Goal: Transaction & Acquisition: Purchase product/service

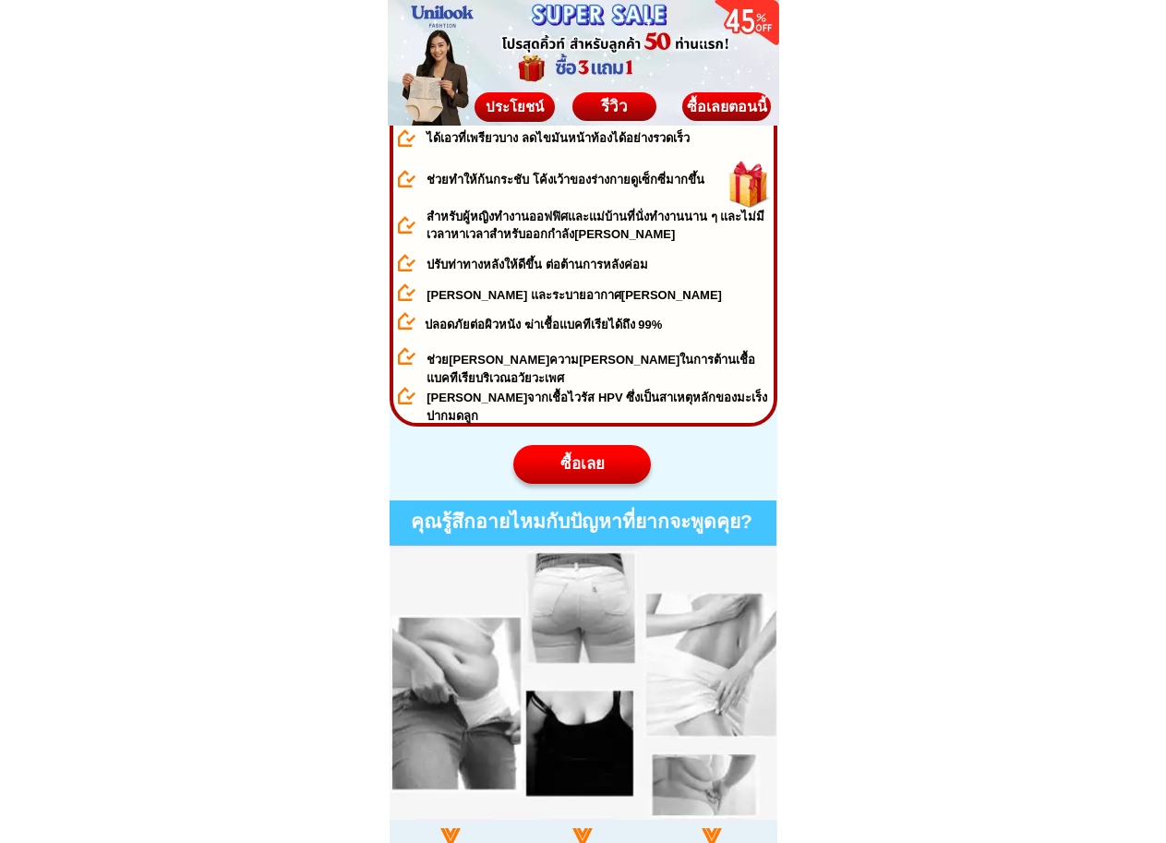
scroll to position [1016, 0]
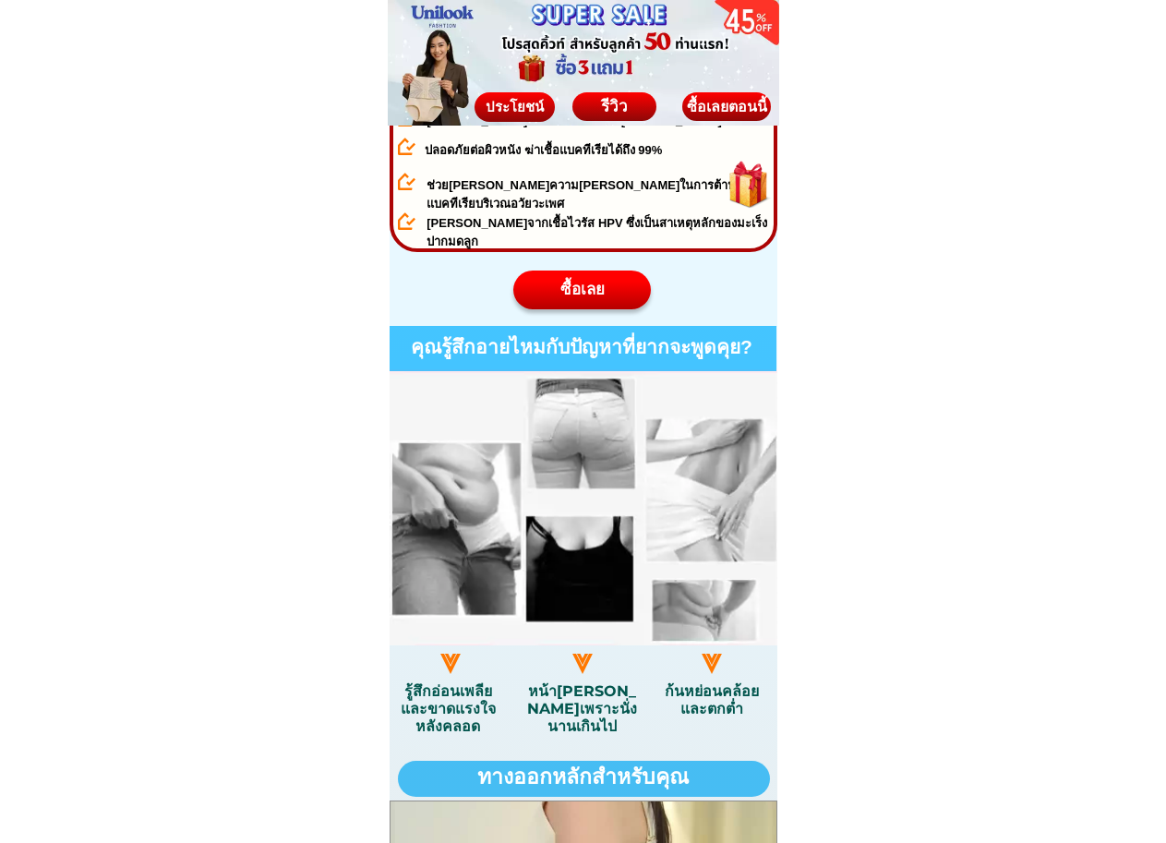
click at [594, 290] on div "ซื้อเลย" at bounding box center [582, 290] width 140 height 24
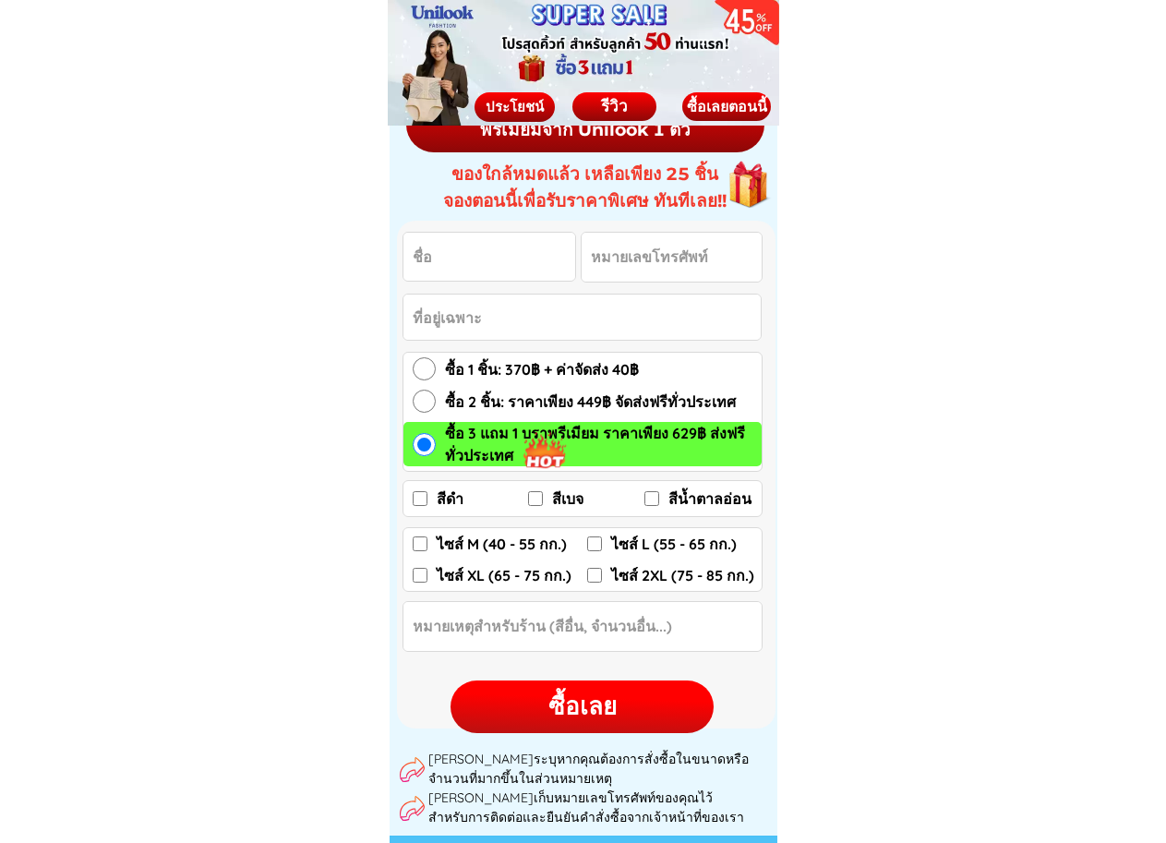
scroll to position [9639, 0]
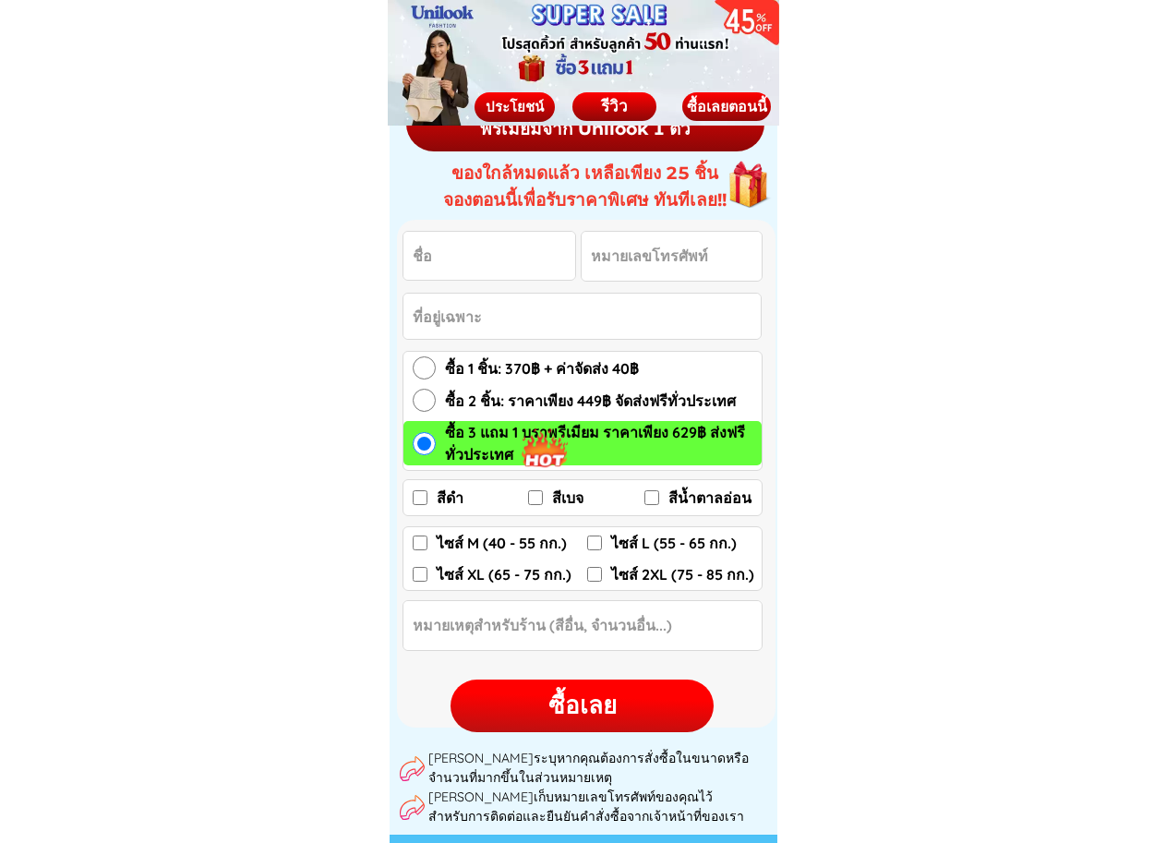
click at [413, 537] on input "ไซส์ M (40 - 55 กก.)" at bounding box center [420, 543] width 15 height 15
checkbox input "true"
click at [429, 491] on label "สีดำ" at bounding box center [471, 498] width 116 height 30
click at [428, 491] on input "สีดำ" at bounding box center [420, 497] width 15 height 15
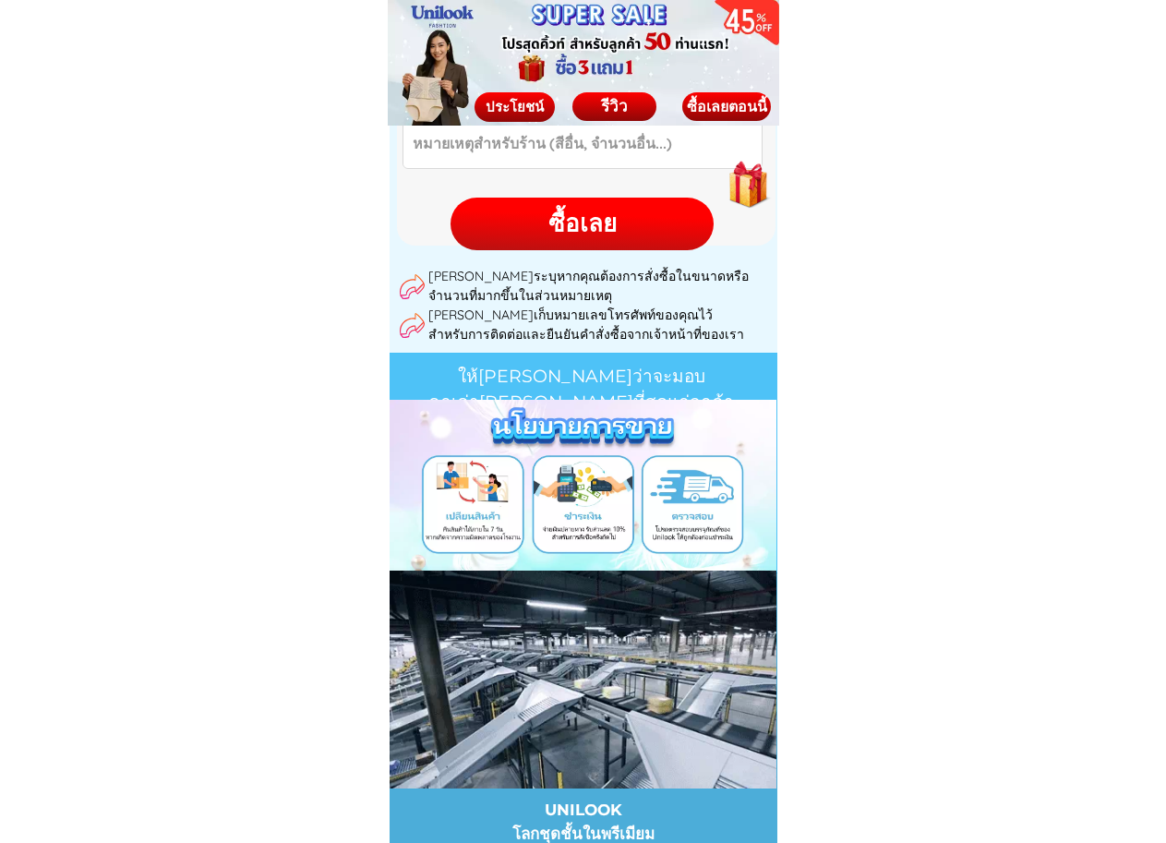
scroll to position [10009, 0]
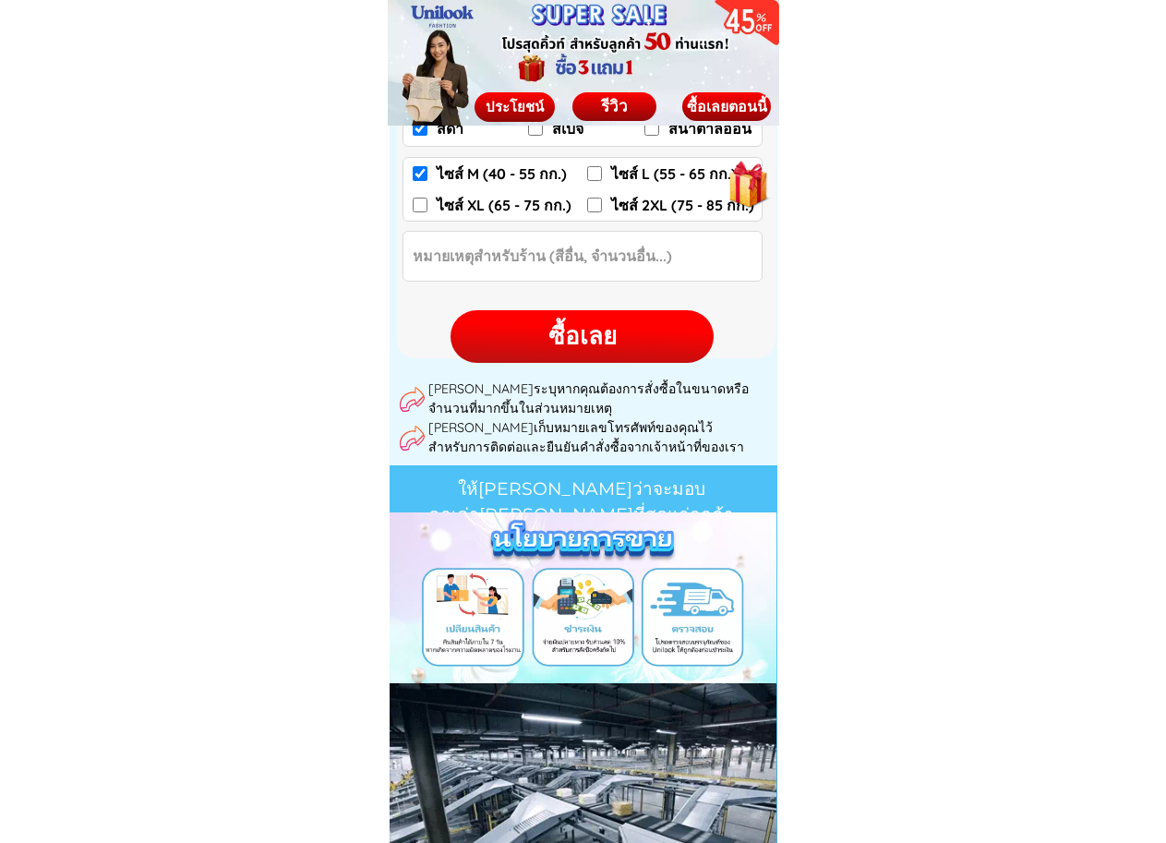
click at [591, 358] on div "ซื้อเลย" at bounding box center [582, 336] width 263 height 53
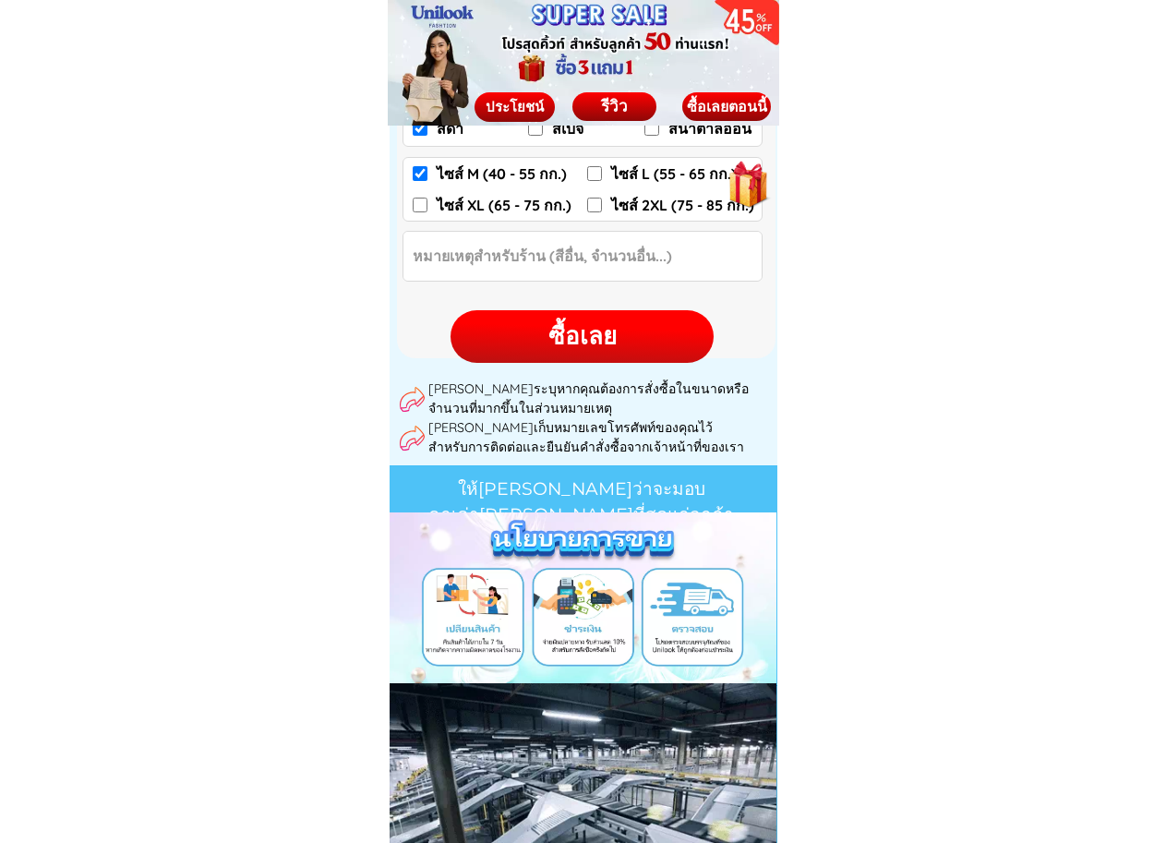
checkbox input "true"
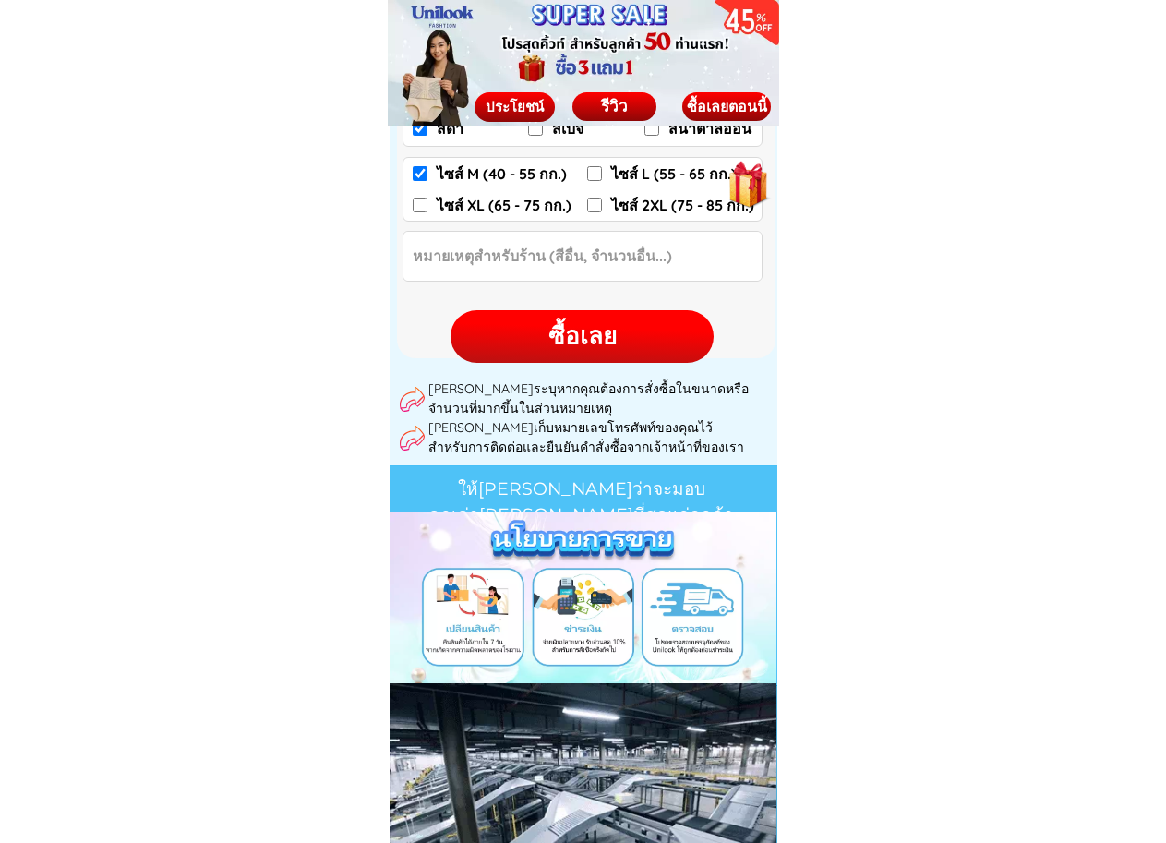
checkbox input "false"
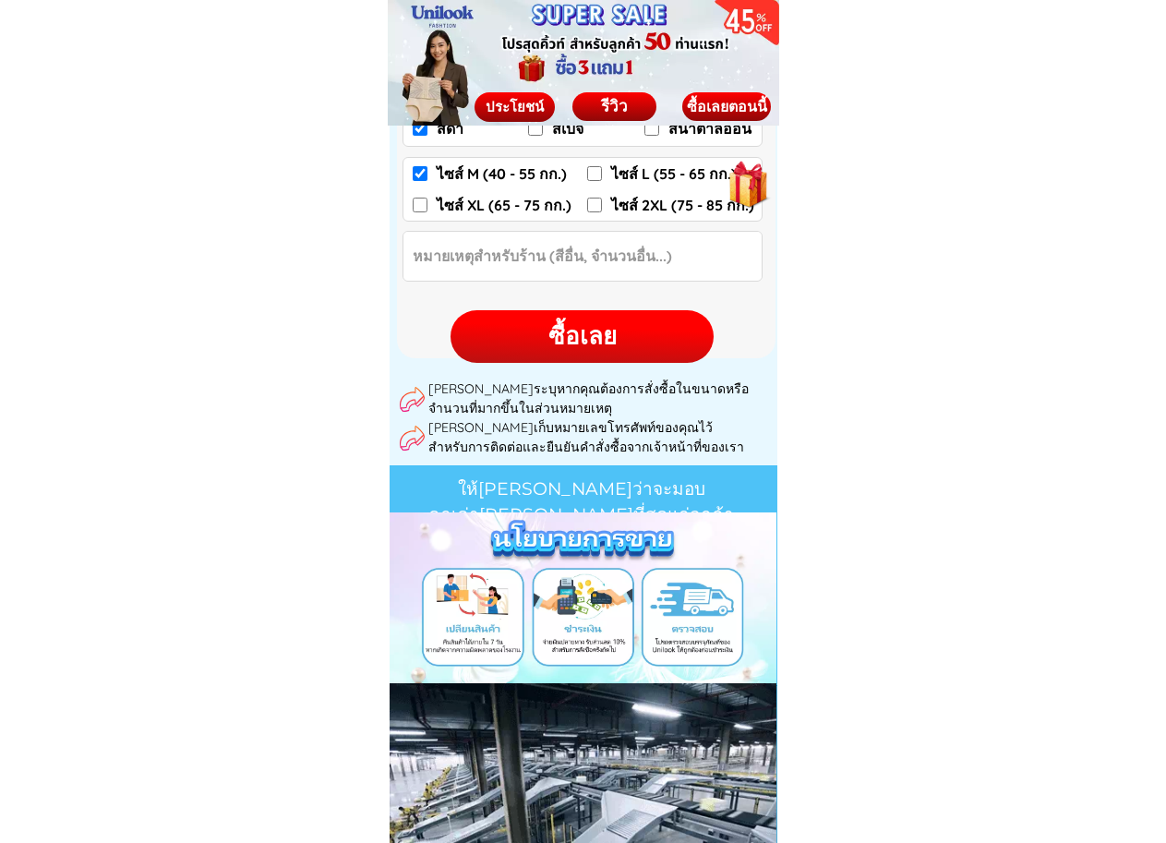
checkbox input "false"
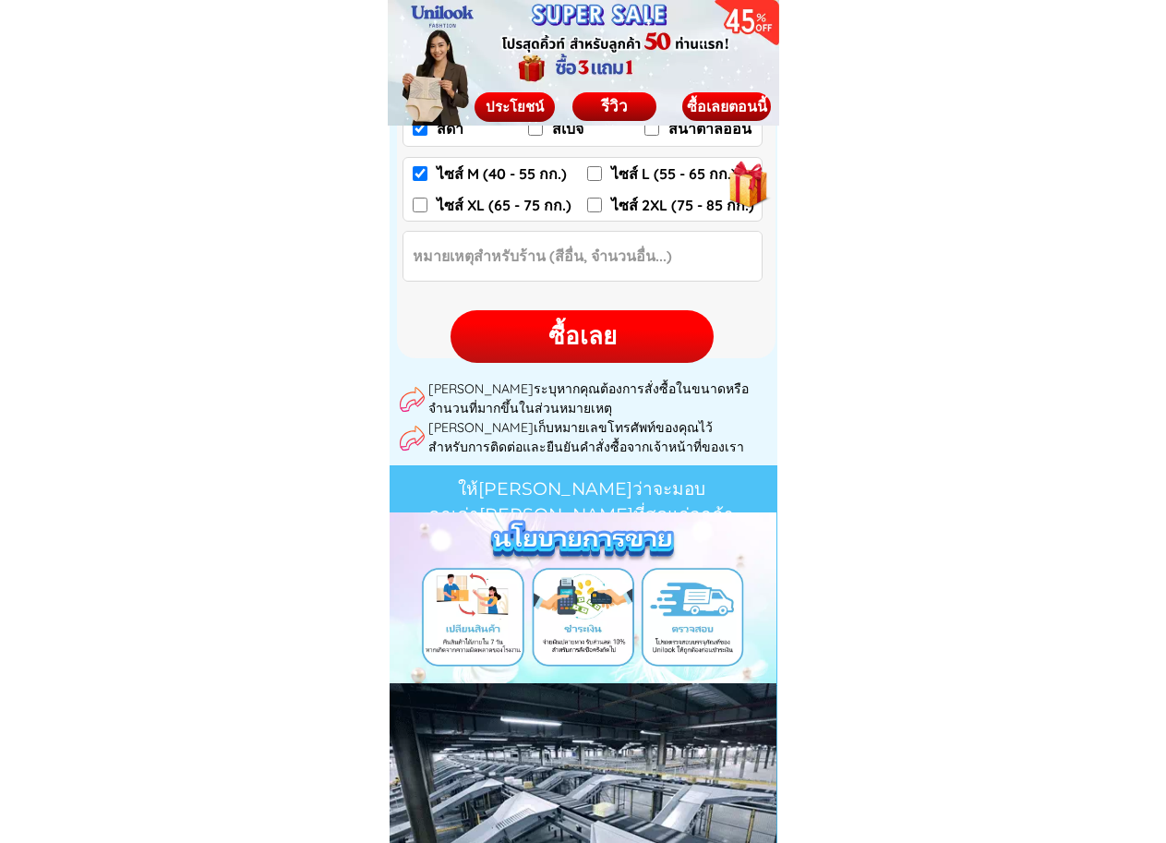
checkbox input "true"
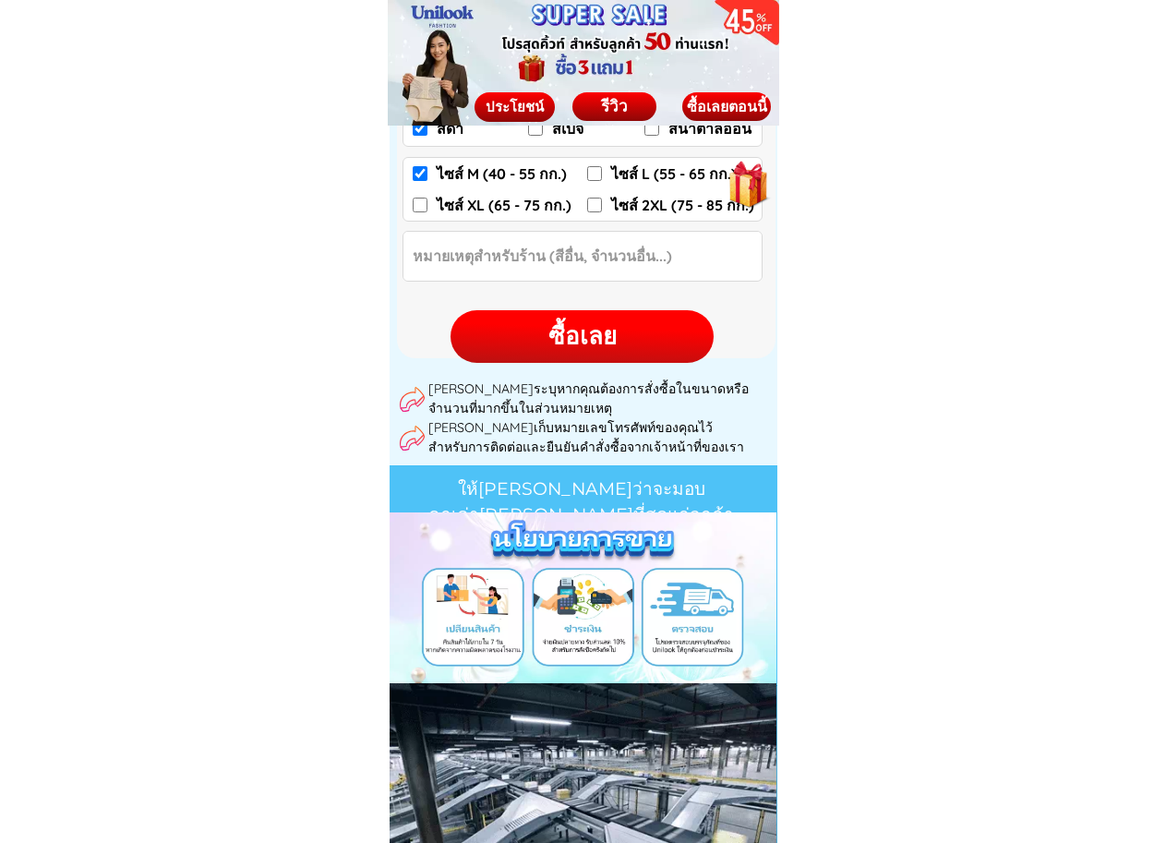
checkbox input "false"
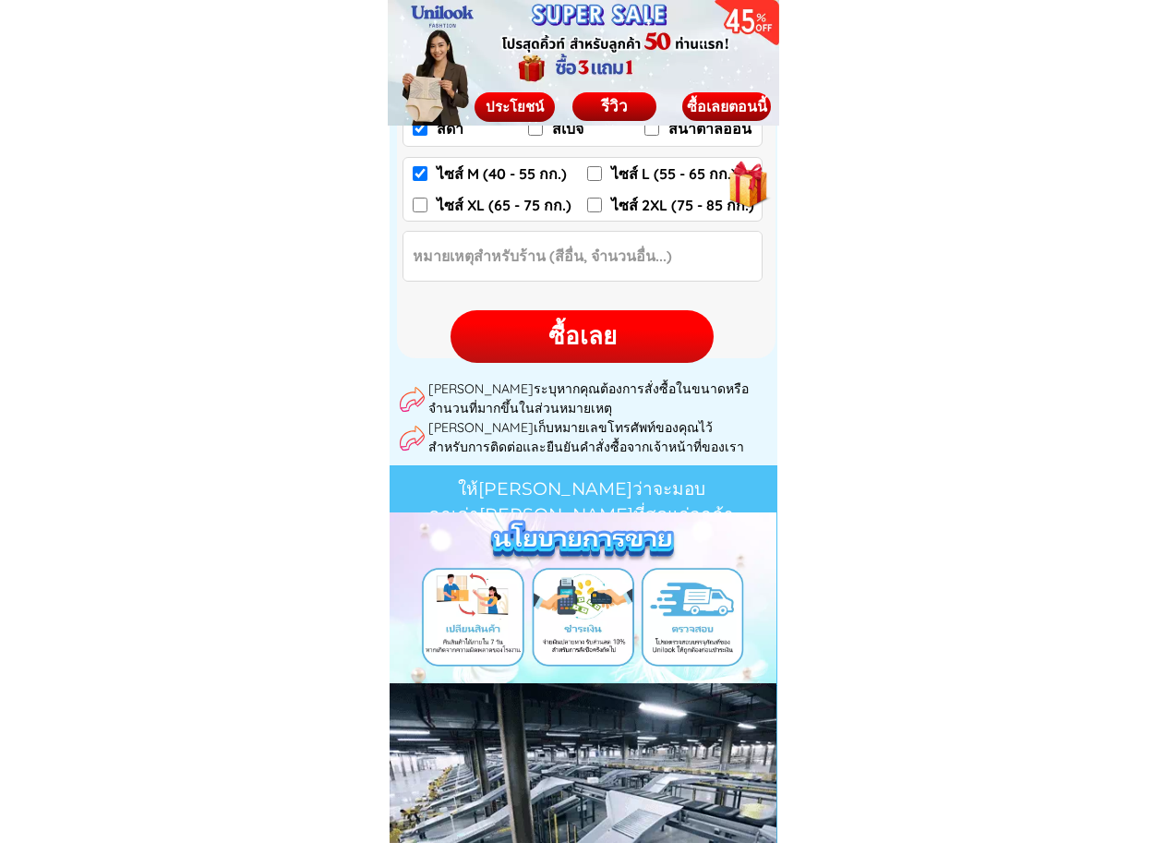
checkbox input "false"
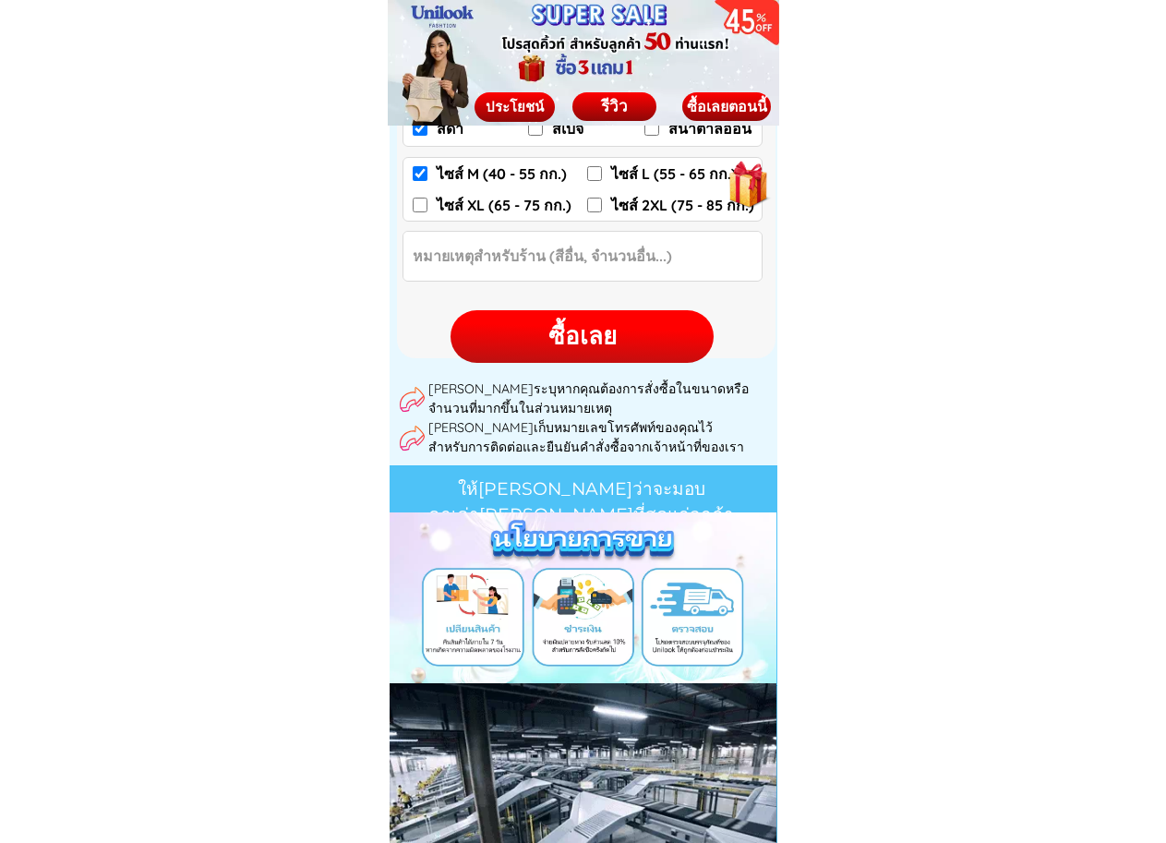
checkbox input "false"
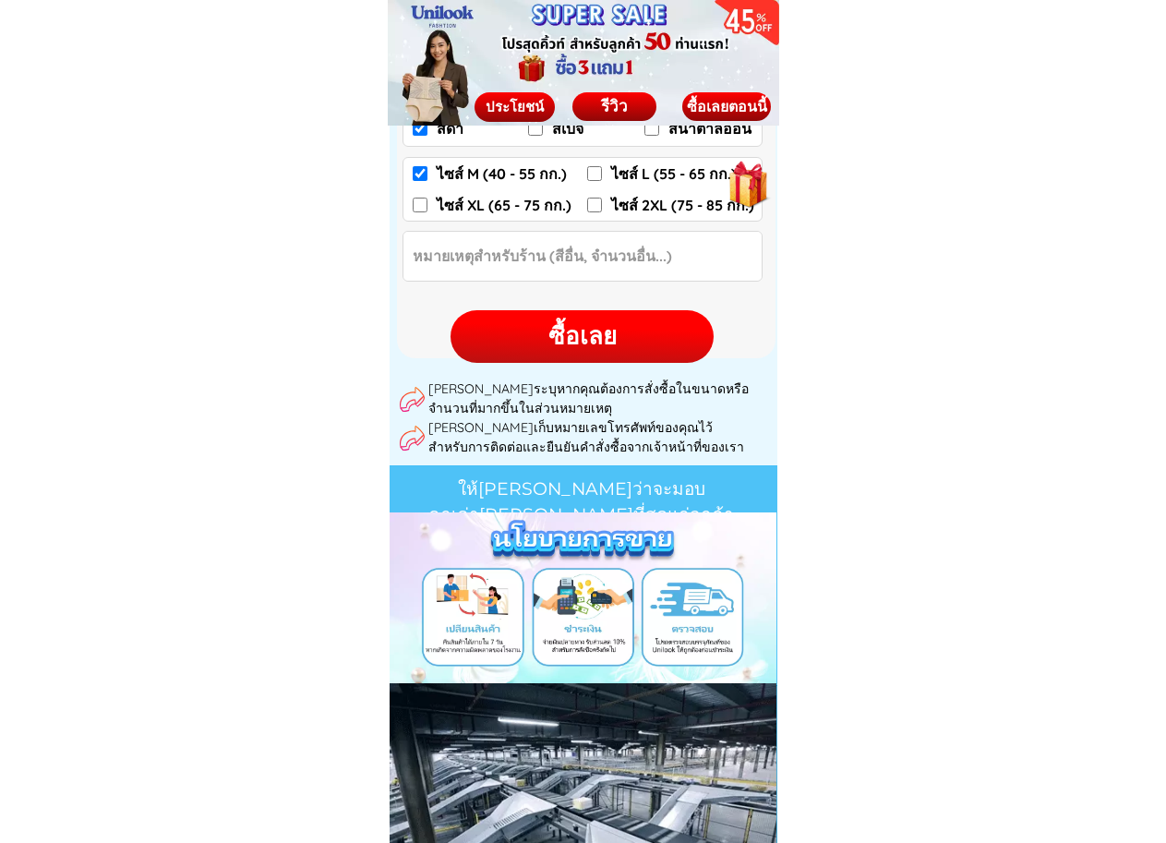
radio input "true"
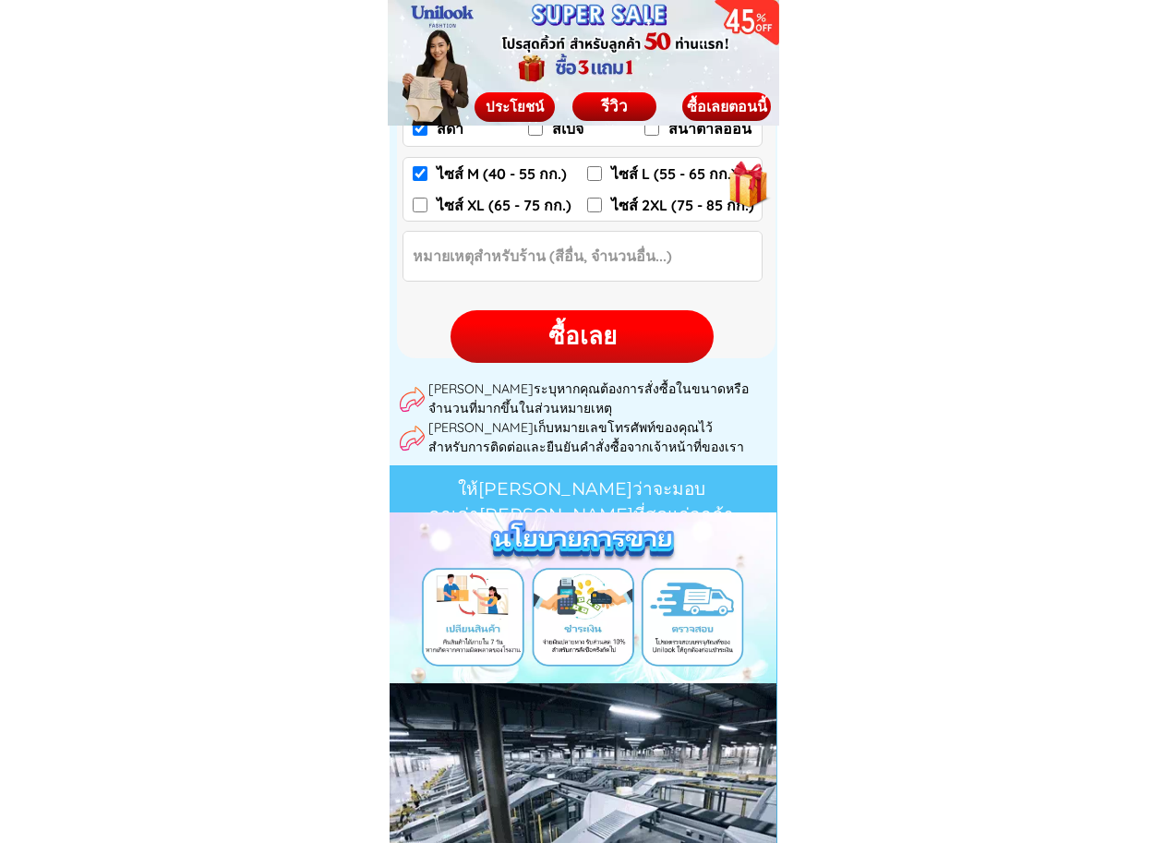
scroll to position [9870, 0]
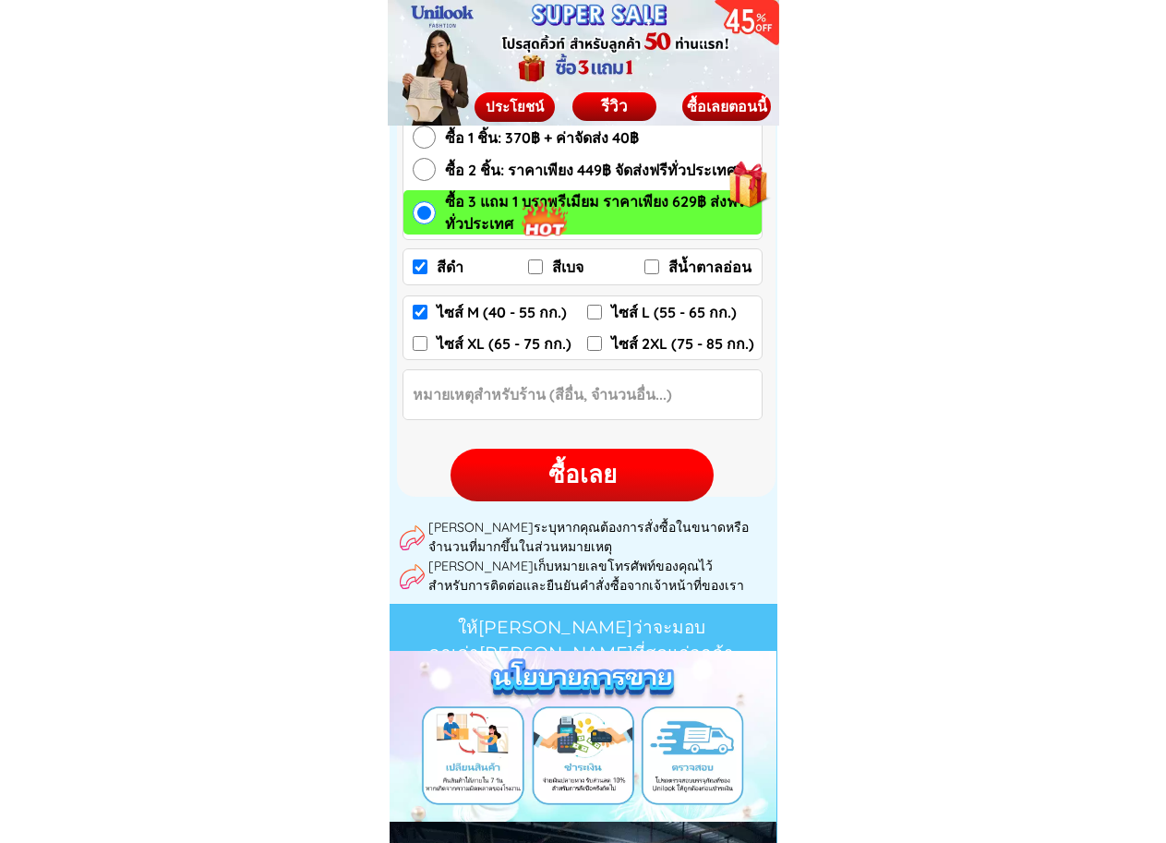
click at [617, 470] on div "ซื้อเลย" at bounding box center [582, 475] width 263 height 36
checkbox input "true"
checkbox input "false"
checkbox input "true"
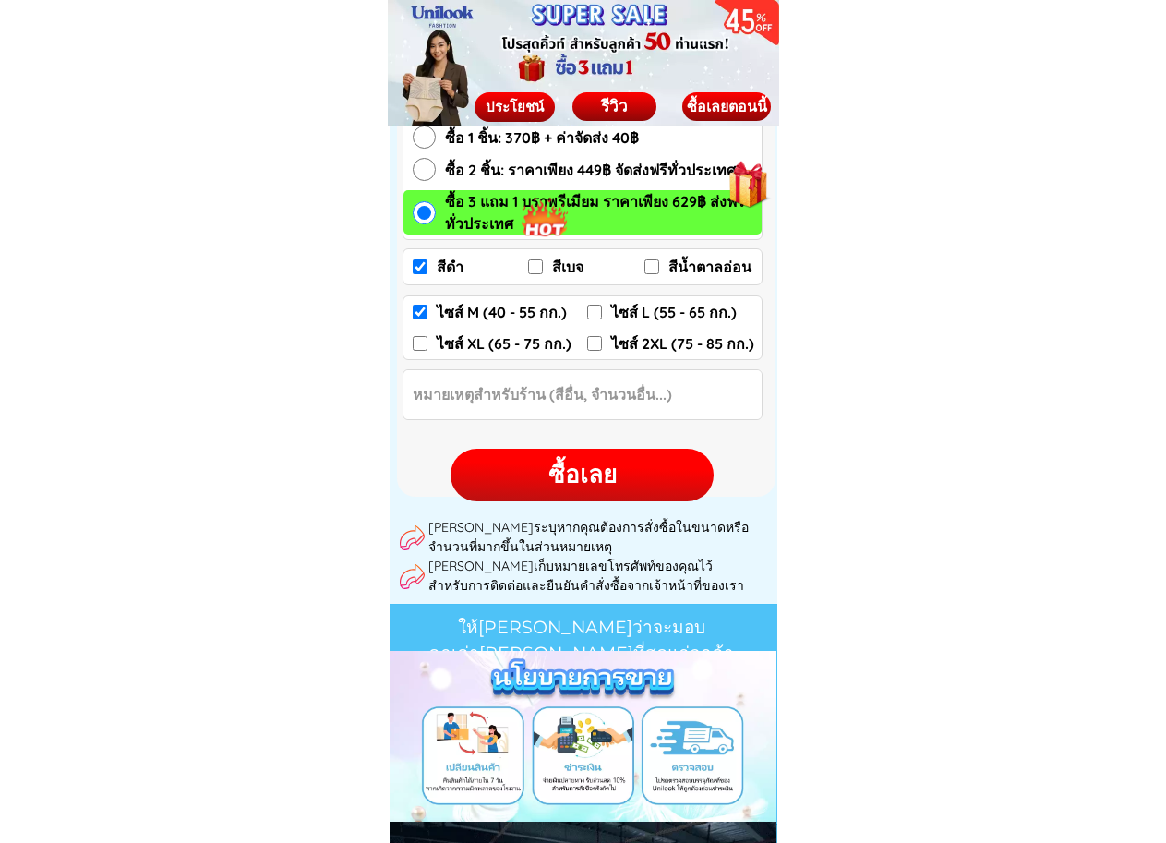
checkbox input "false"
radio input "true"
click at [550, 472] on div "ซื้อเลย" at bounding box center [582, 475] width 263 height 36
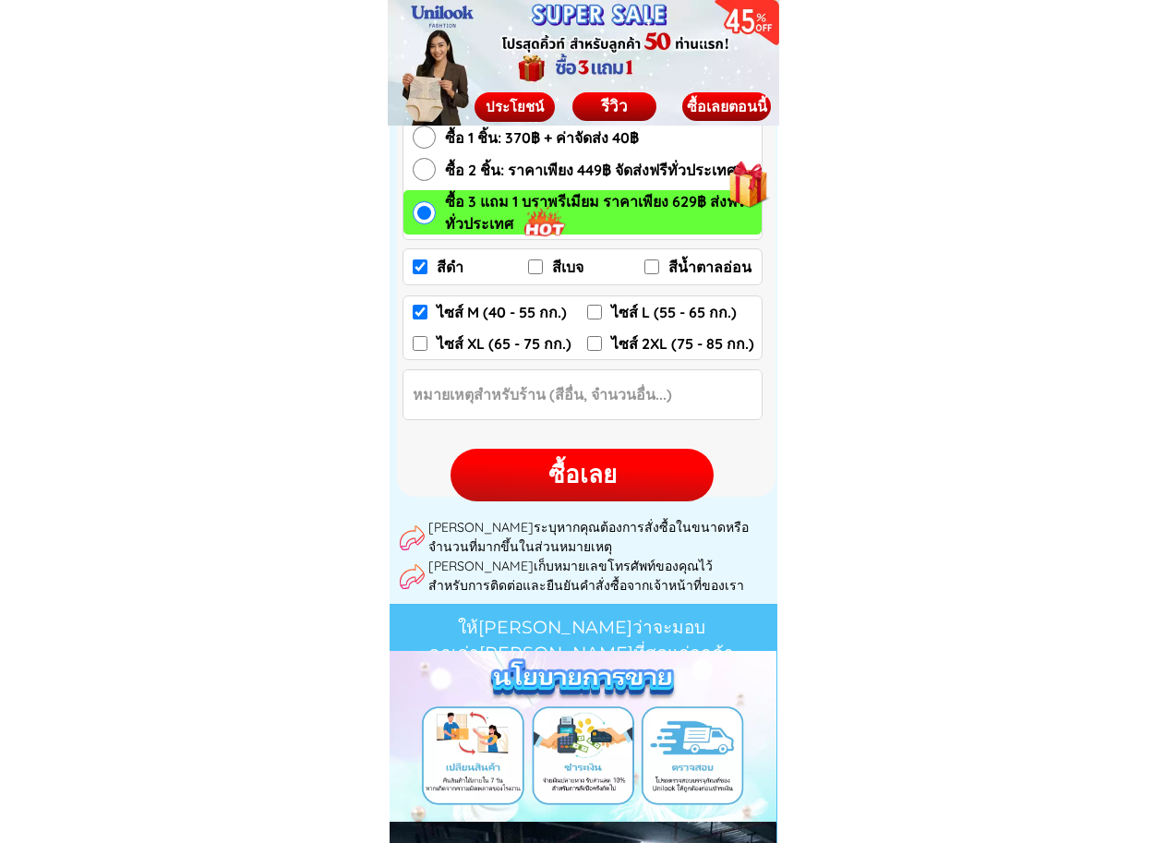
checkbox input "true"
checkbox input "false"
checkbox input "true"
checkbox input "false"
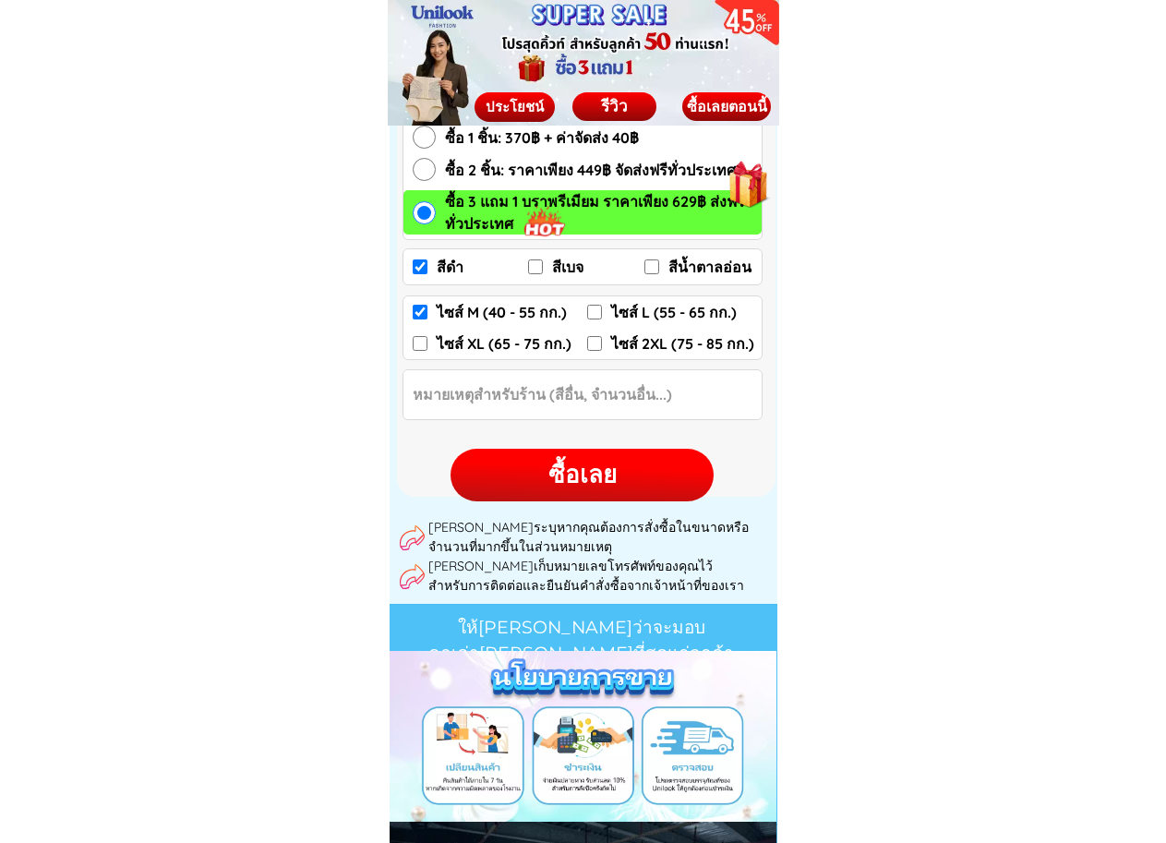
checkbox input "false"
radio input "true"
drag, startPoint x: 589, startPoint y: 473, endPoint x: 587, endPoint y: 486, distance: 13.1
click at [588, 473] on div "ซื้อเลย" at bounding box center [582, 475] width 263 height 36
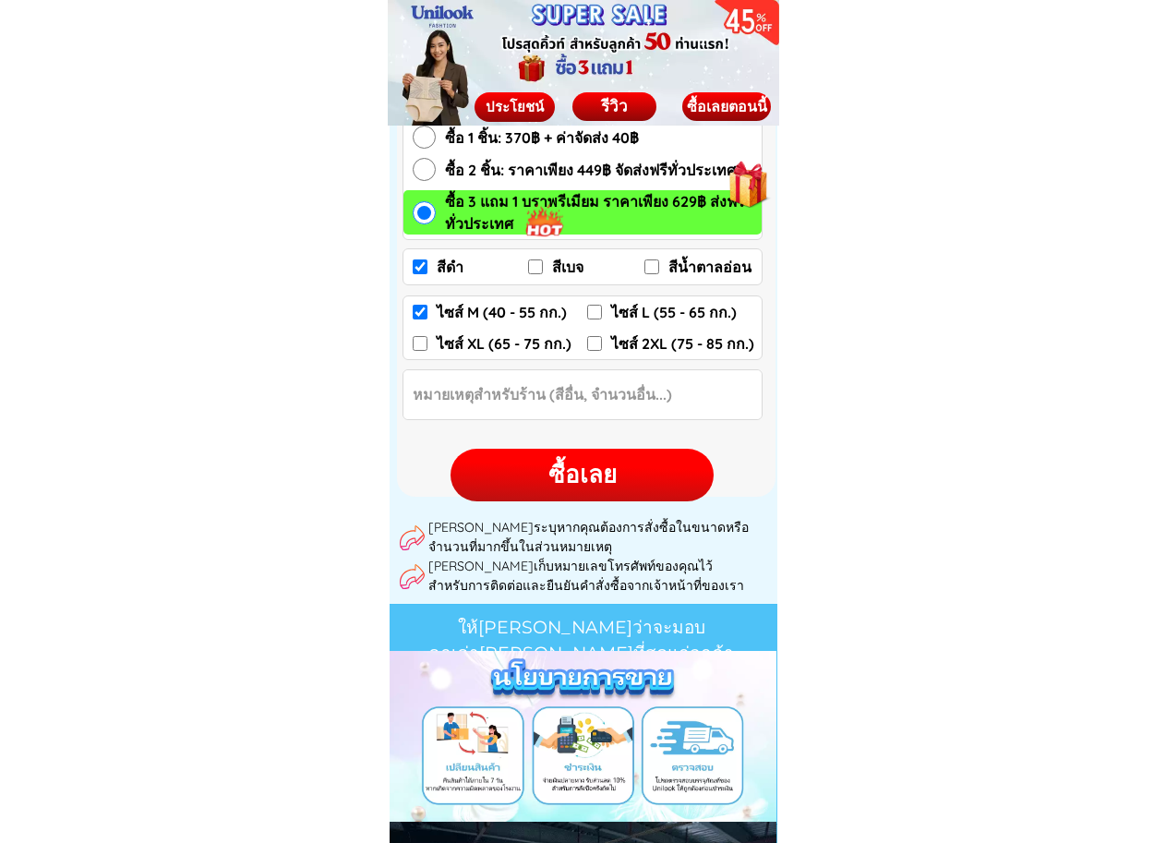
checkbox input "true"
checkbox input "false"
checkbox input "true"
checkbox input "false"
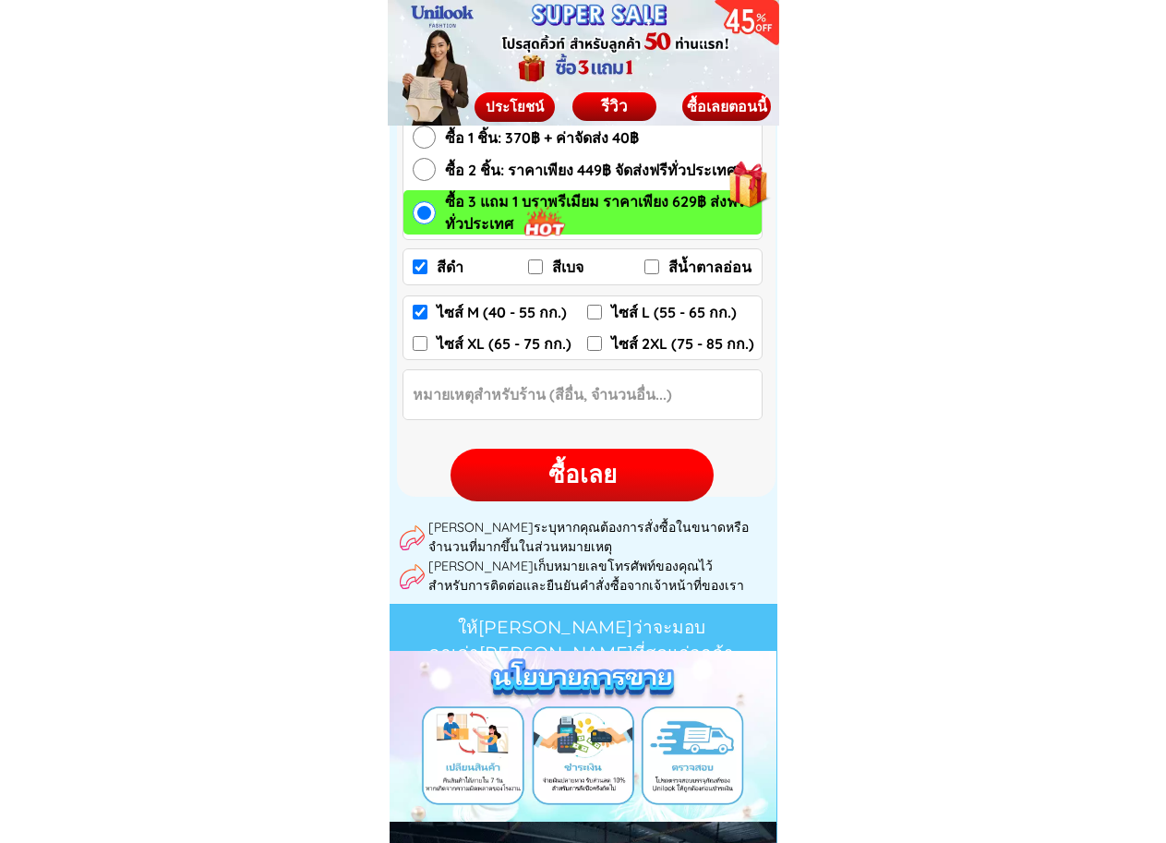
checkbox input "false"
radio input "true"
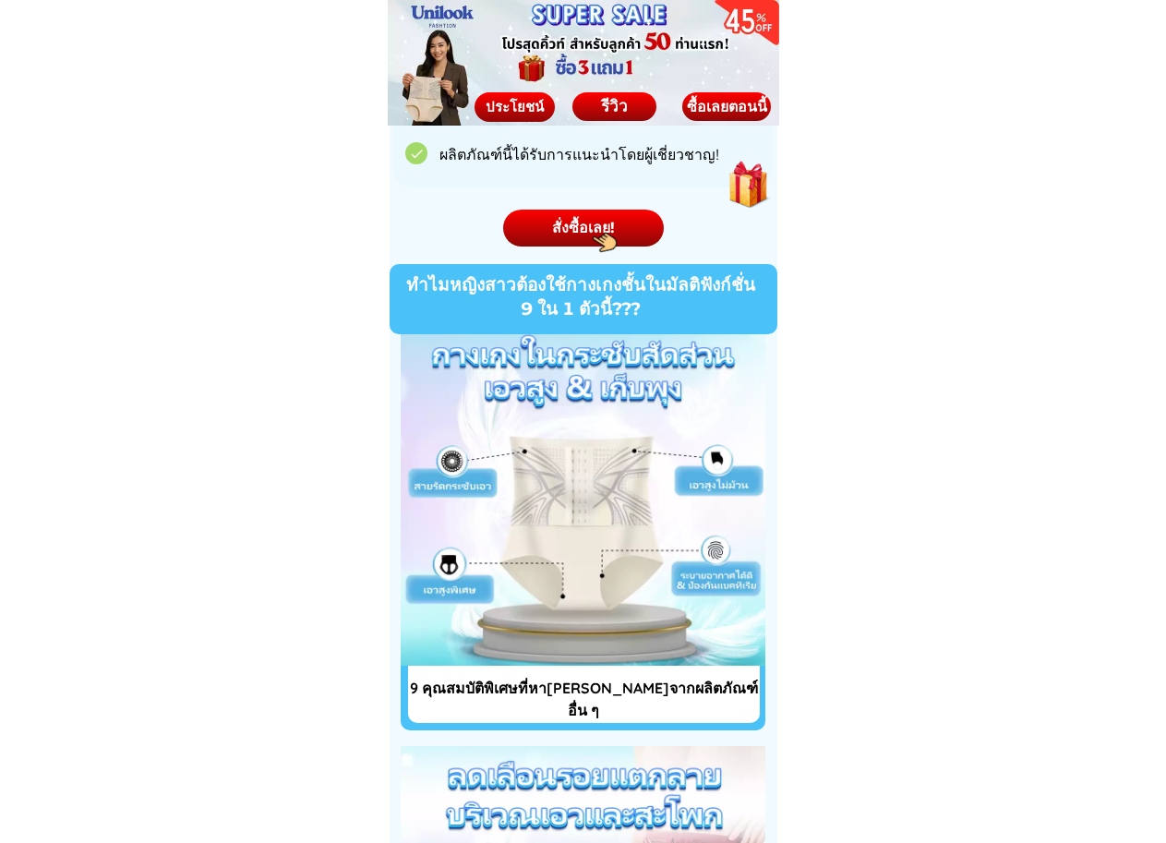
scroll to position [4883, 0]
